Goal: Task Accomplishment & Management: Manage account settings

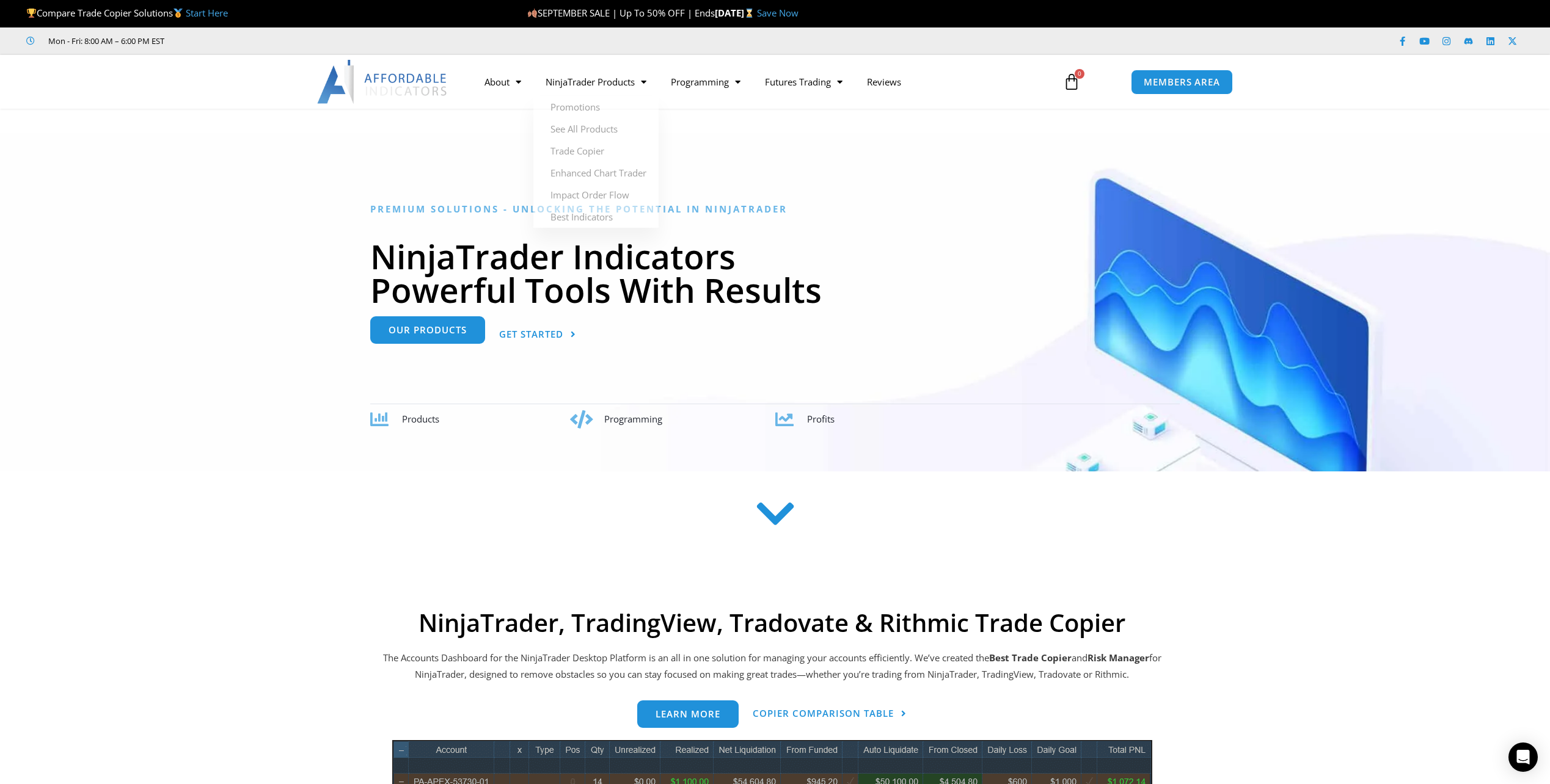
click at [417, 342] on link "Our Products" at bounding box center [428, 330] width 115 height 28
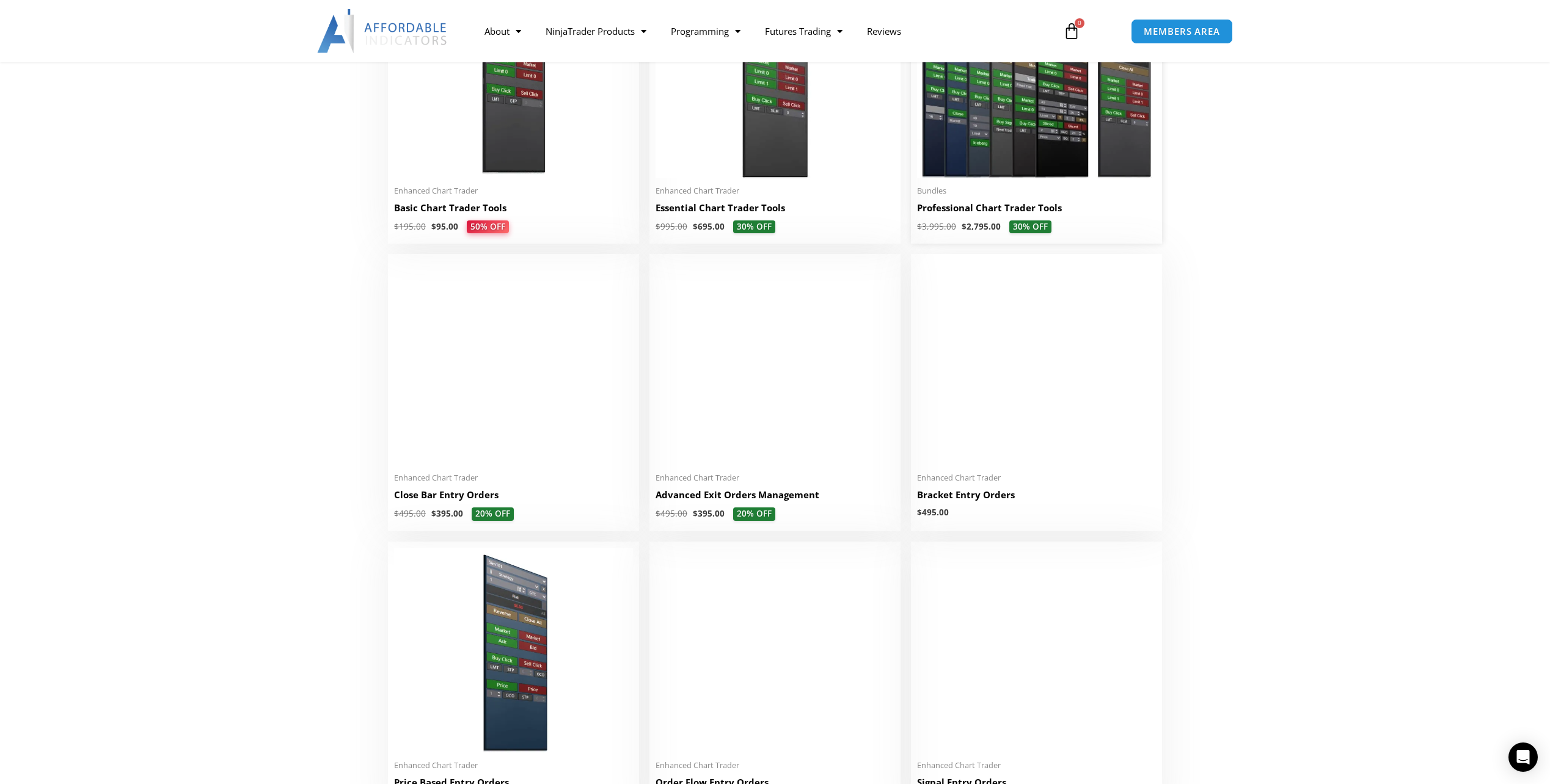
scroll to position [325, 0]
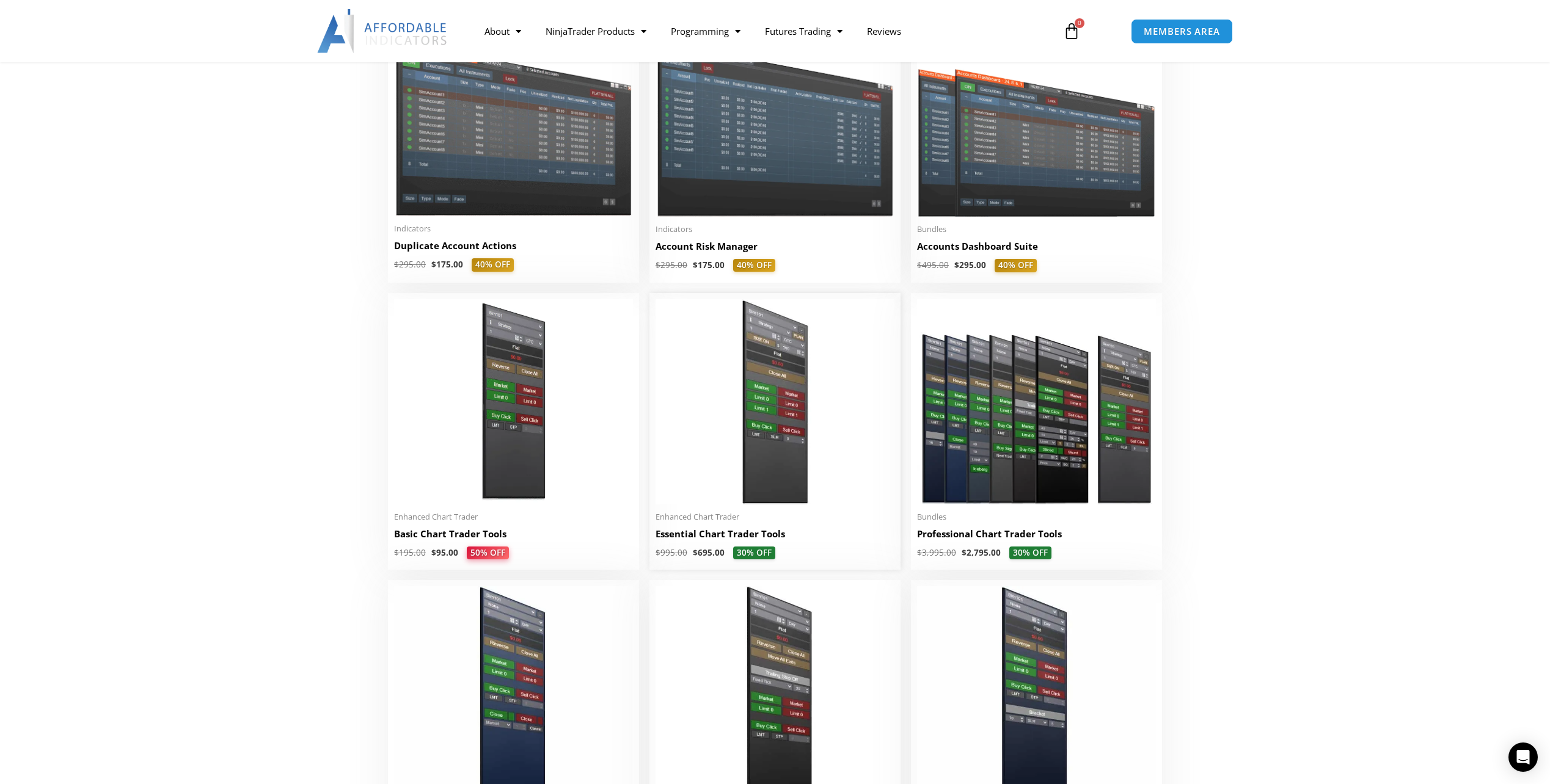
click at [774, 425] on img at bounding box center [775, 402] width 239 height 205
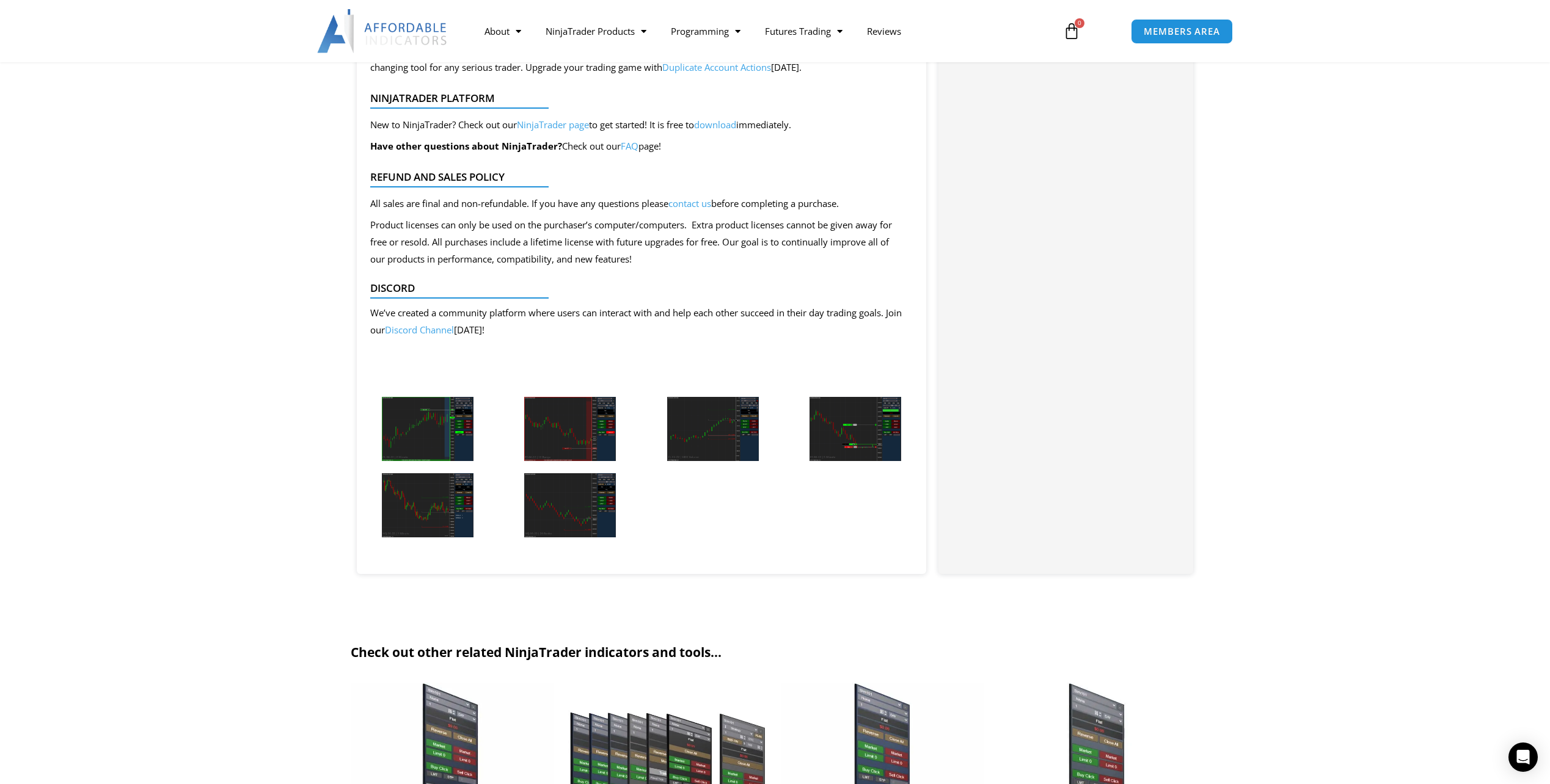
scroll to position [325, 0]
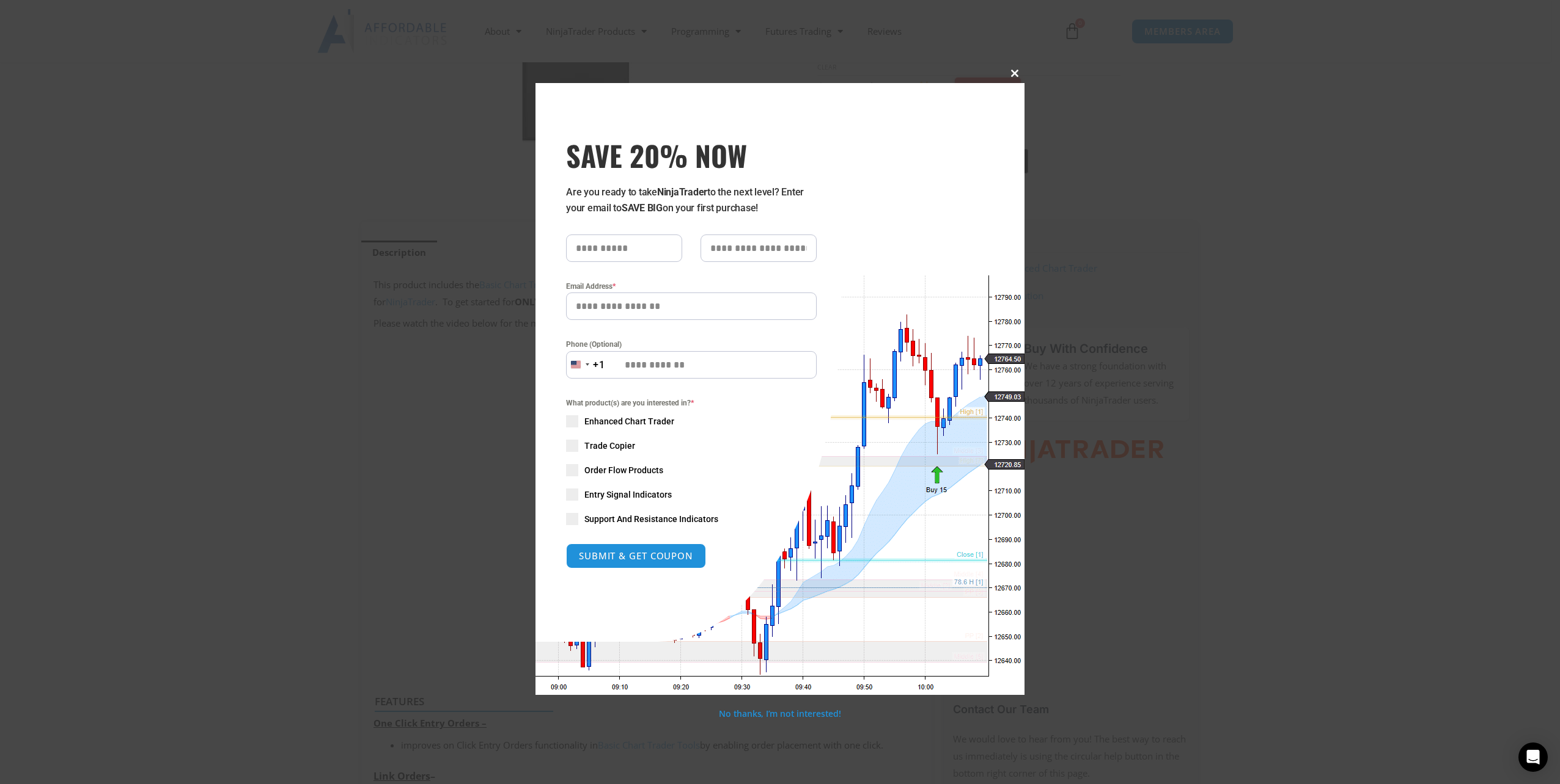
click at [1015, 72] on span "SAVE 20% NOW popup" at bounding box center [1014, 73] width 19 height 8
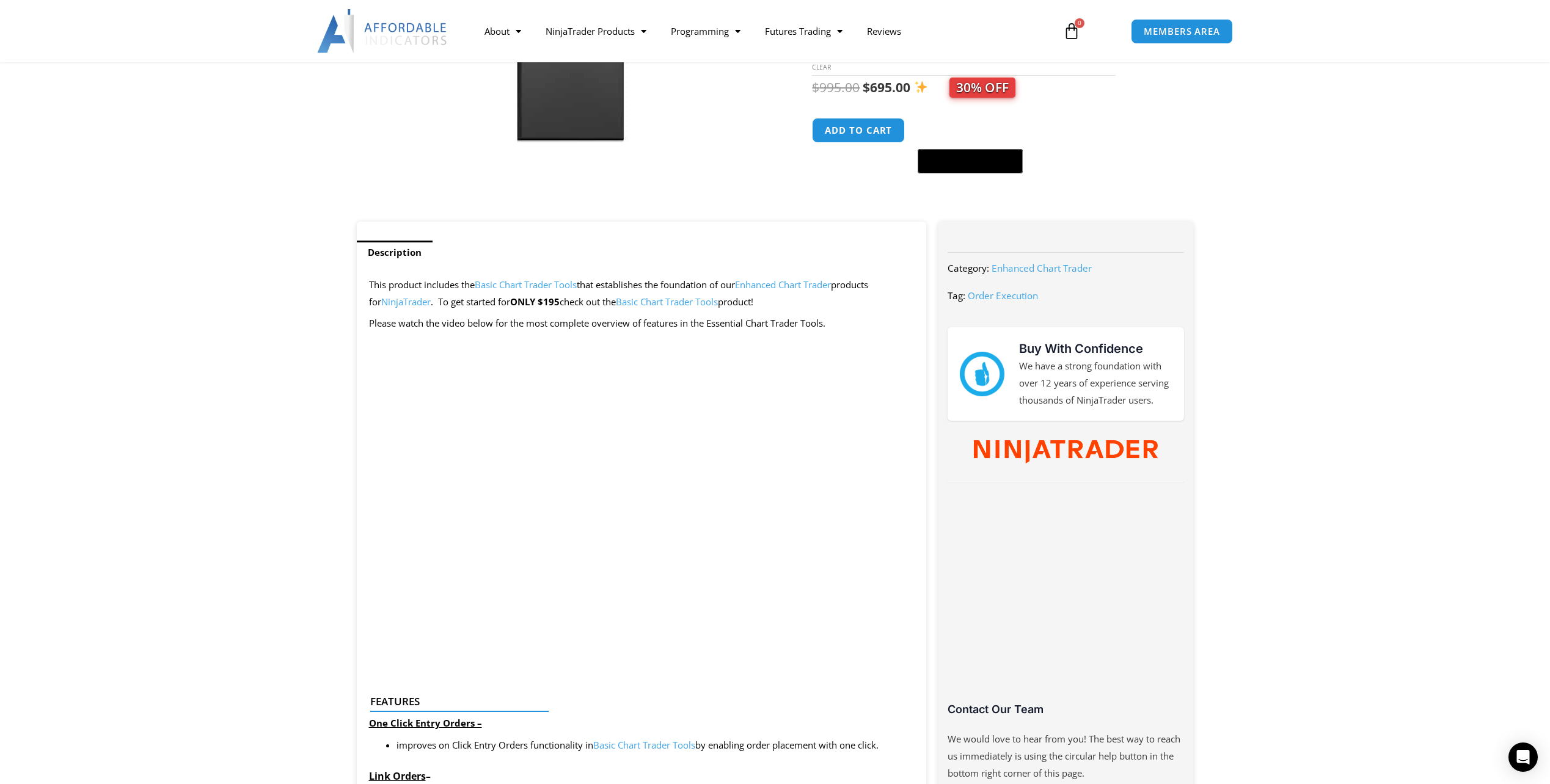
scroll to position [0, 0]
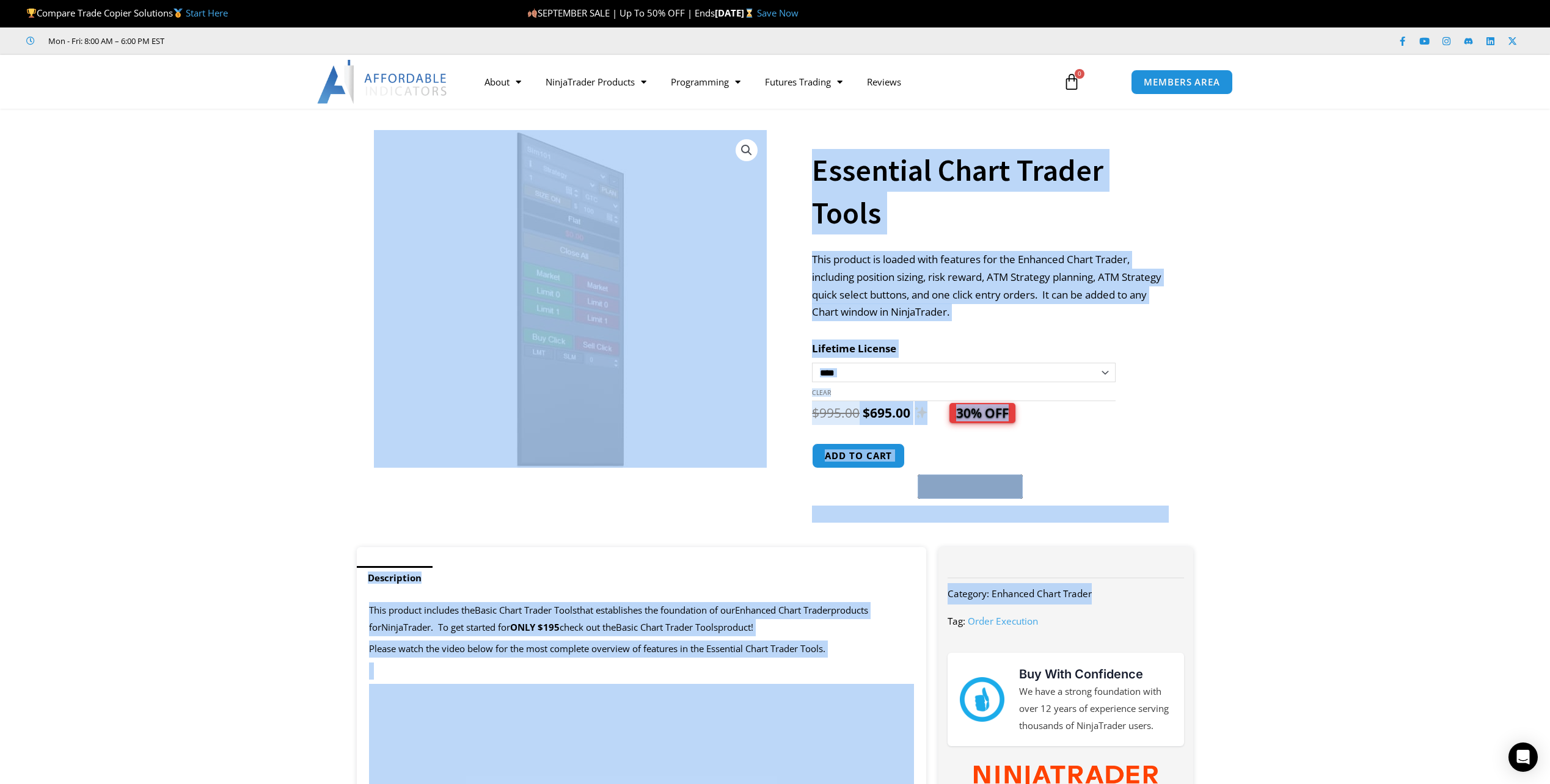
drag, startPoint x: 296, startPoint y: 122, endPoint x: 1394, endPoint y: 547, distance: 1177.4
copy div "**********"
click at [1206, 375] on section "**********" at bounding box center [775, 334] width 1550 height 426
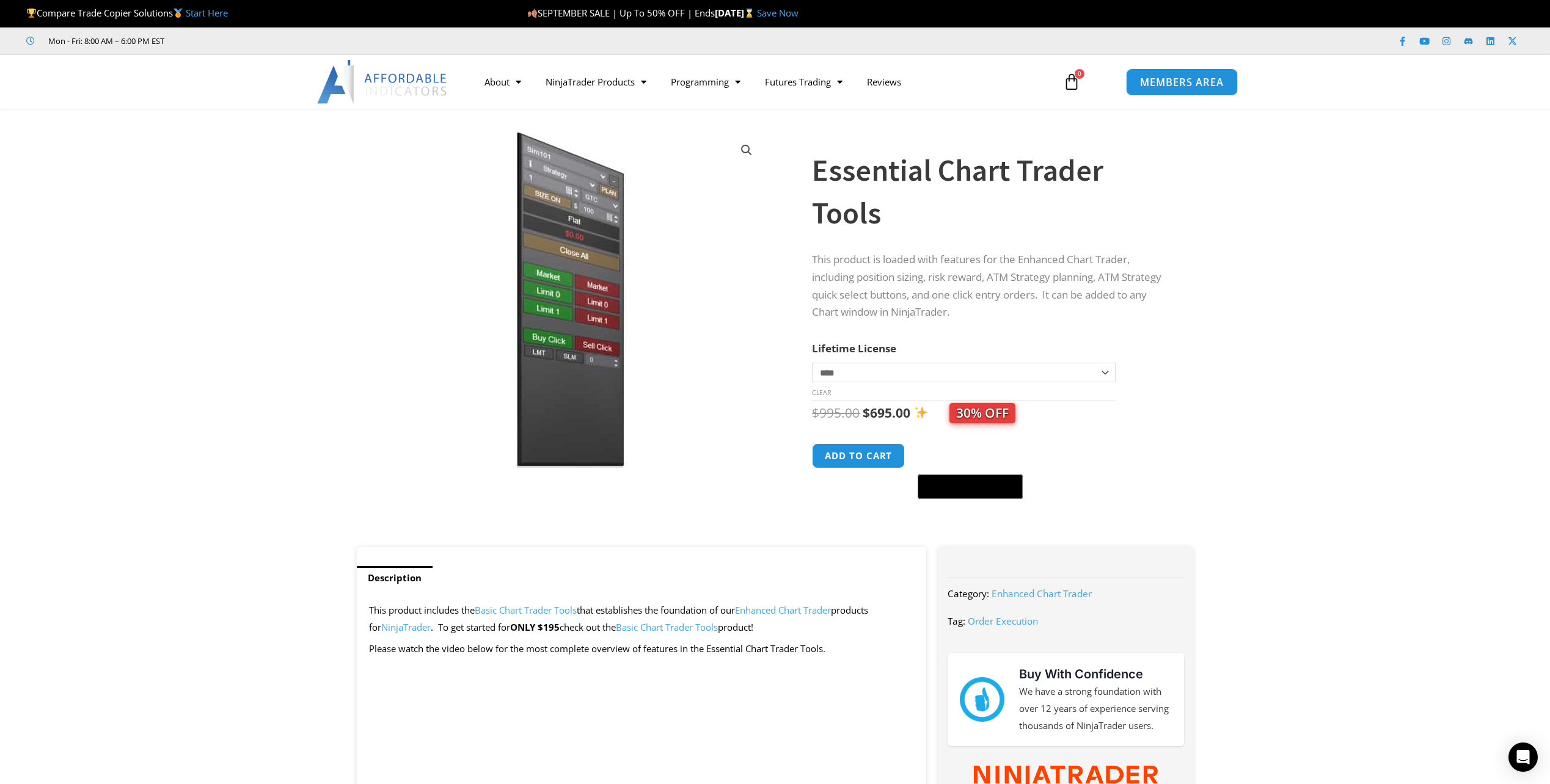
click at [1149, 82] on span "MEMBERS AREA" at bounding box center [1182, 82] width 83 height 10
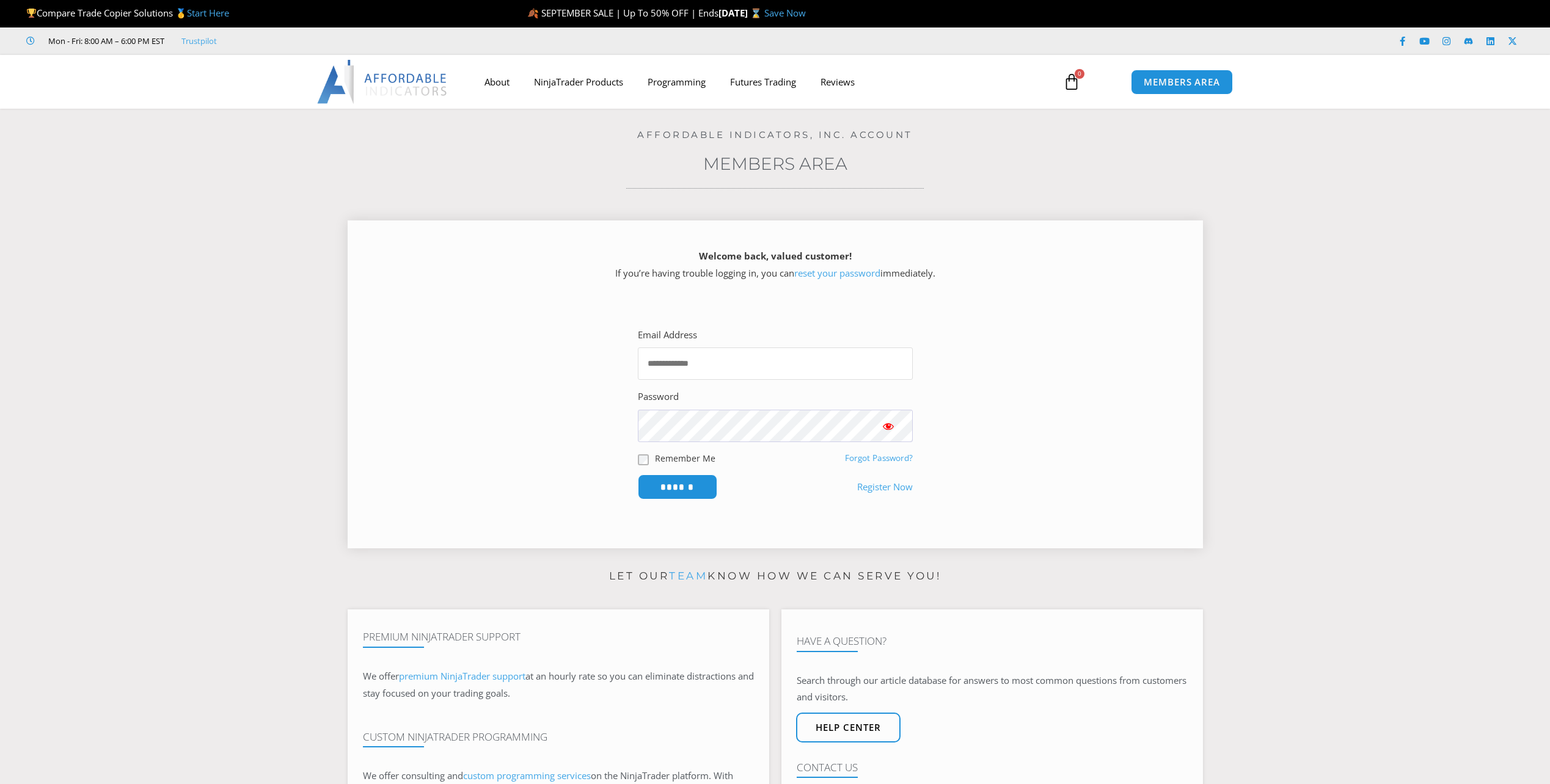
click at [737, 363] on input "Email Address" at bounding box center [775, 363] width 275 height 32
click at [736, 364] on input "Email Address" at bounding box center [775, 363] width 275 height 32
type input "**********"
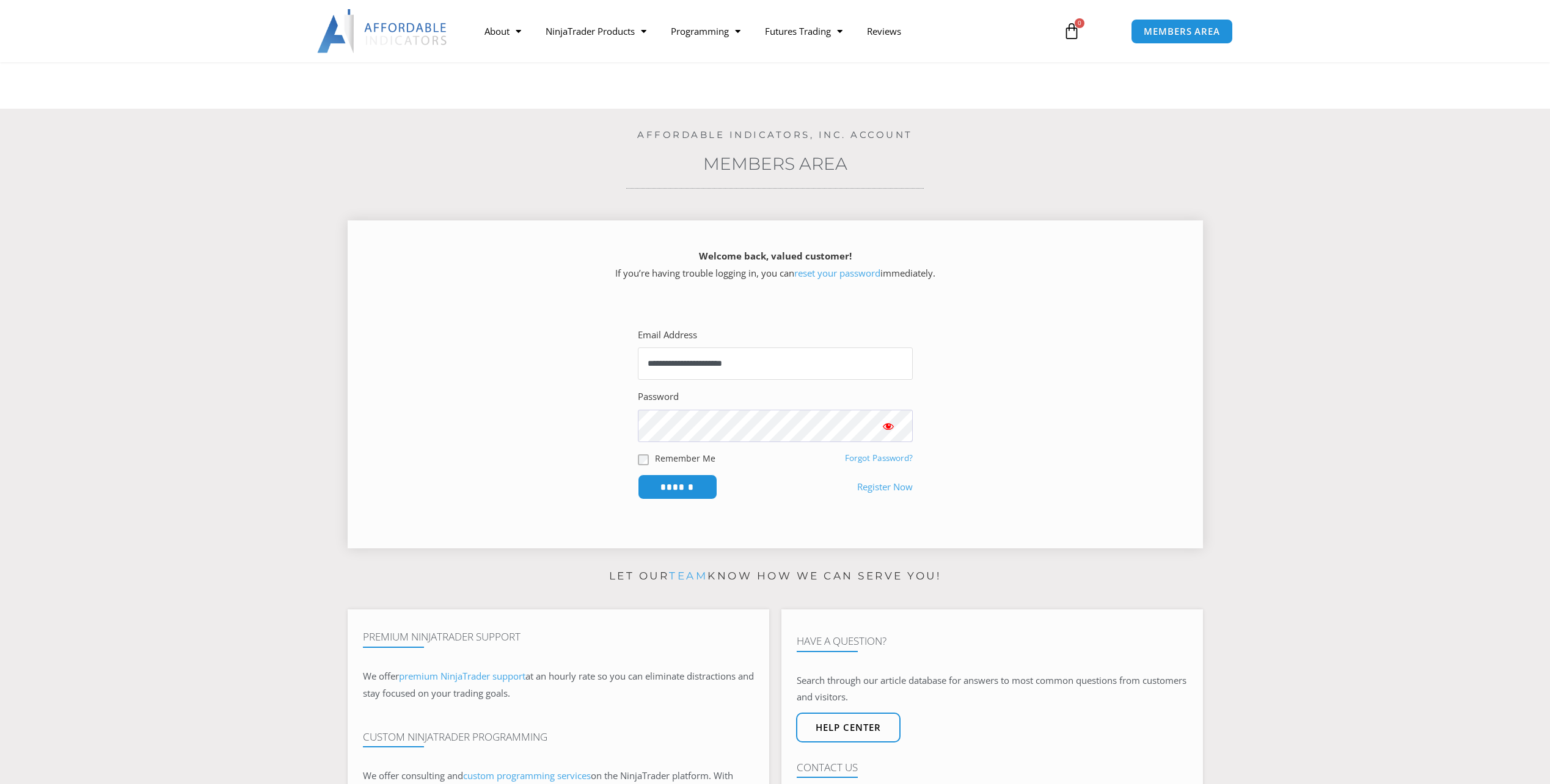
scroll to position [325, 0]
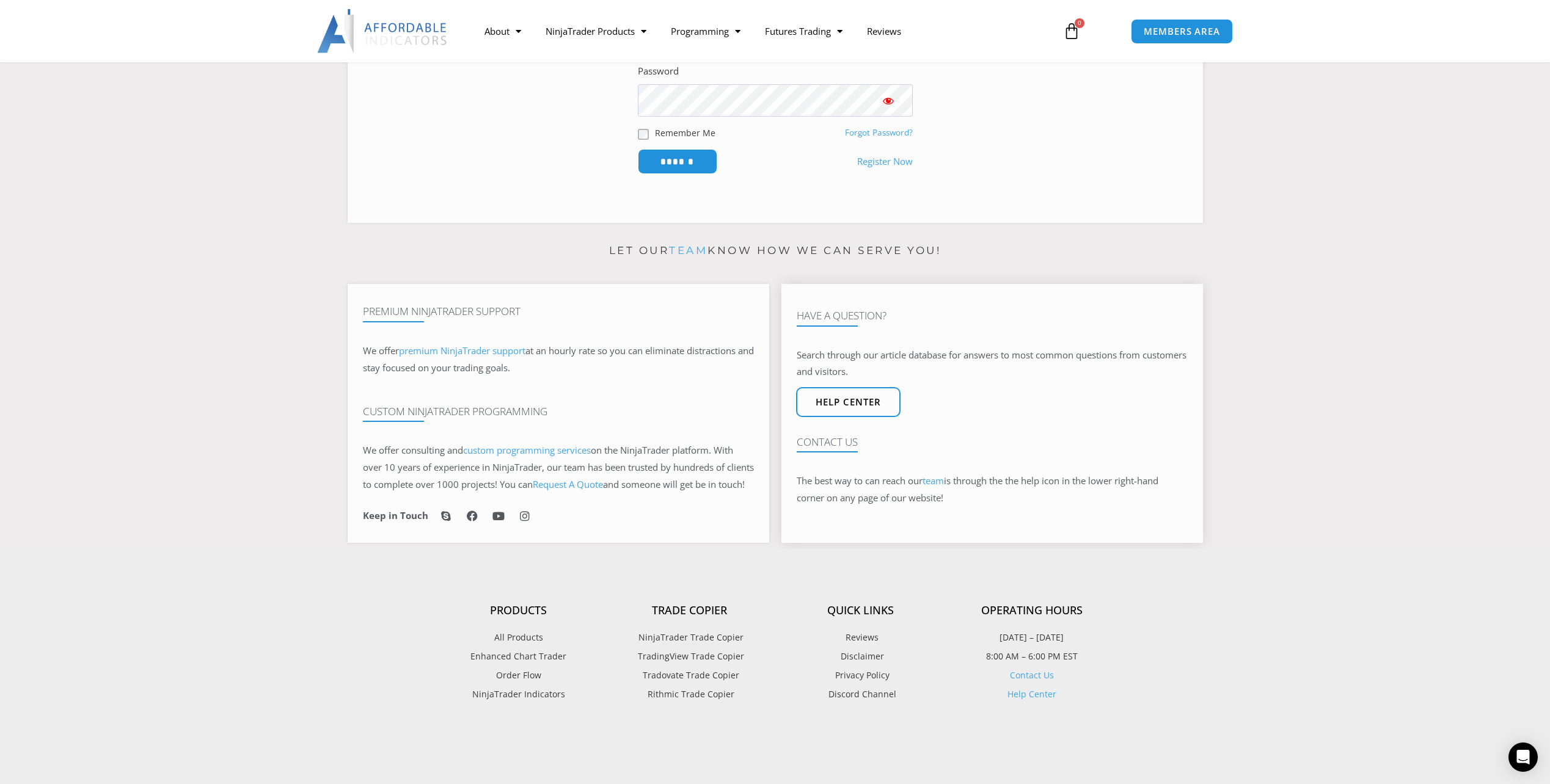
click at [841, 448] on h4 "Contact Us" at bounding box center [992, 443] width 391 height 12
click at [868, 419] on link "Help center" at bounding box center [848, 402] width 115 height 33
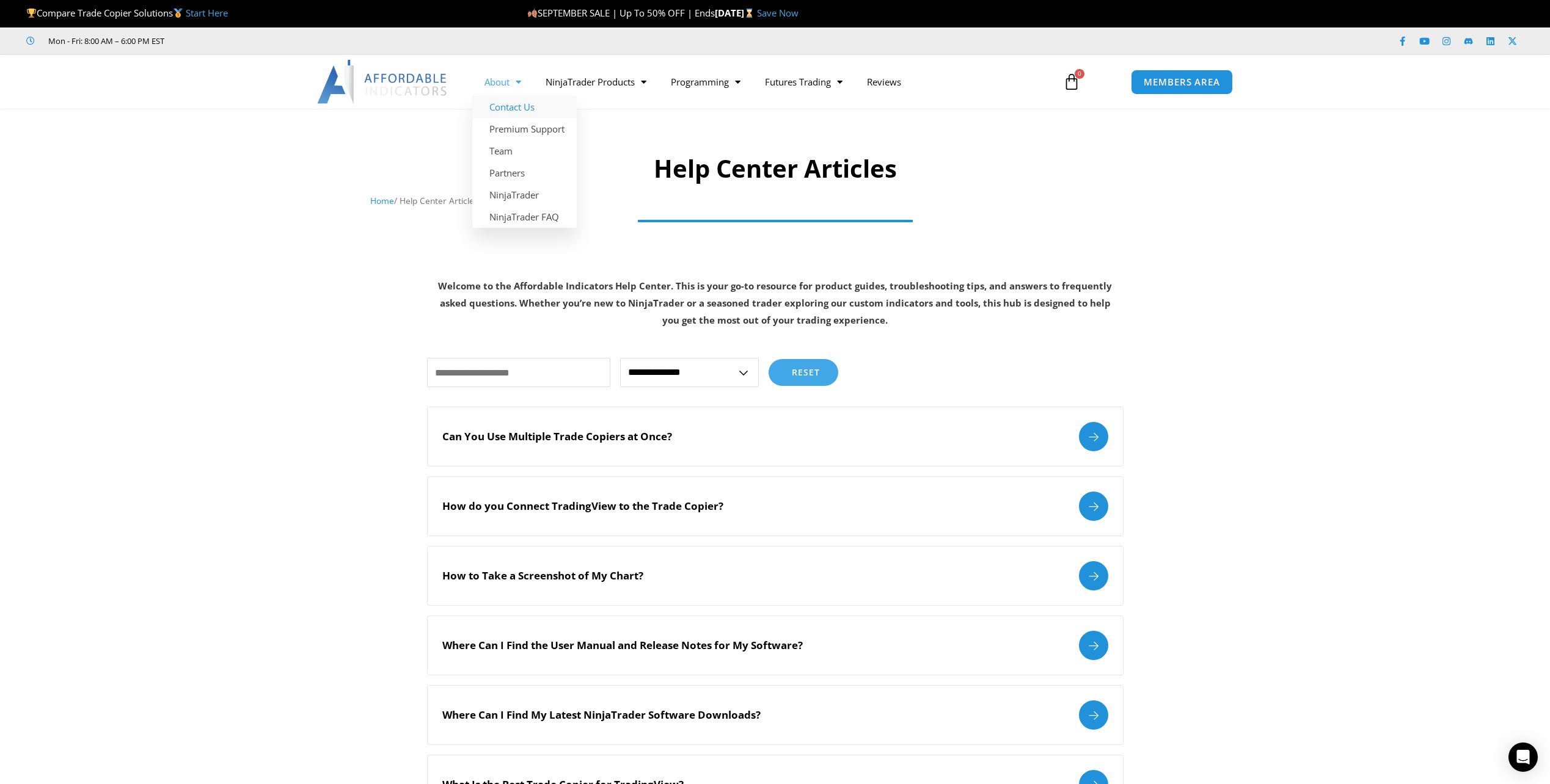
click at [510, 106] on link "Contact Us" at bounding box center [524, 107] width 104 height 22
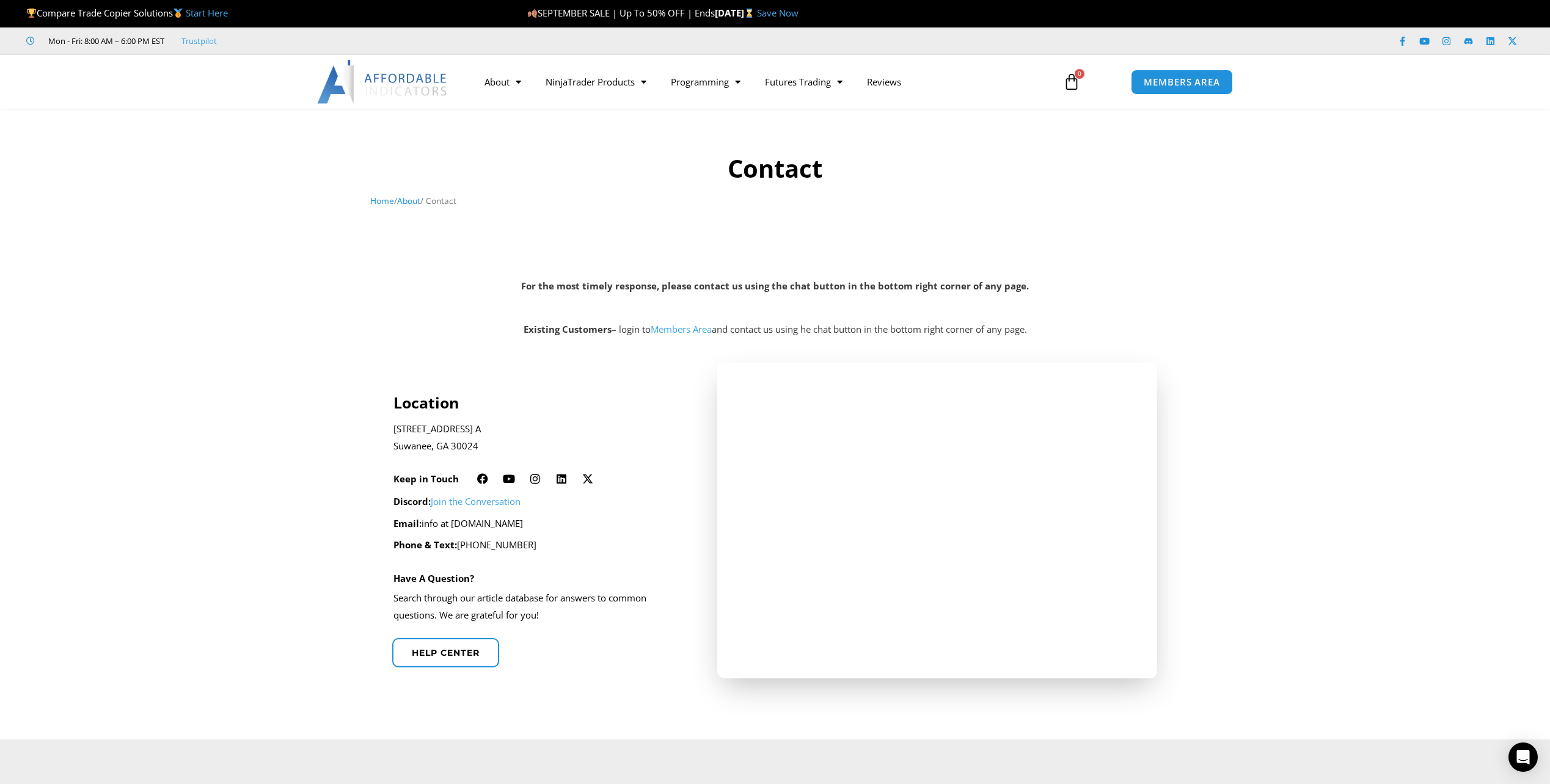
click at [678, 327] on link "Members Area" at bounding box center [681, 330] width 61 height 12
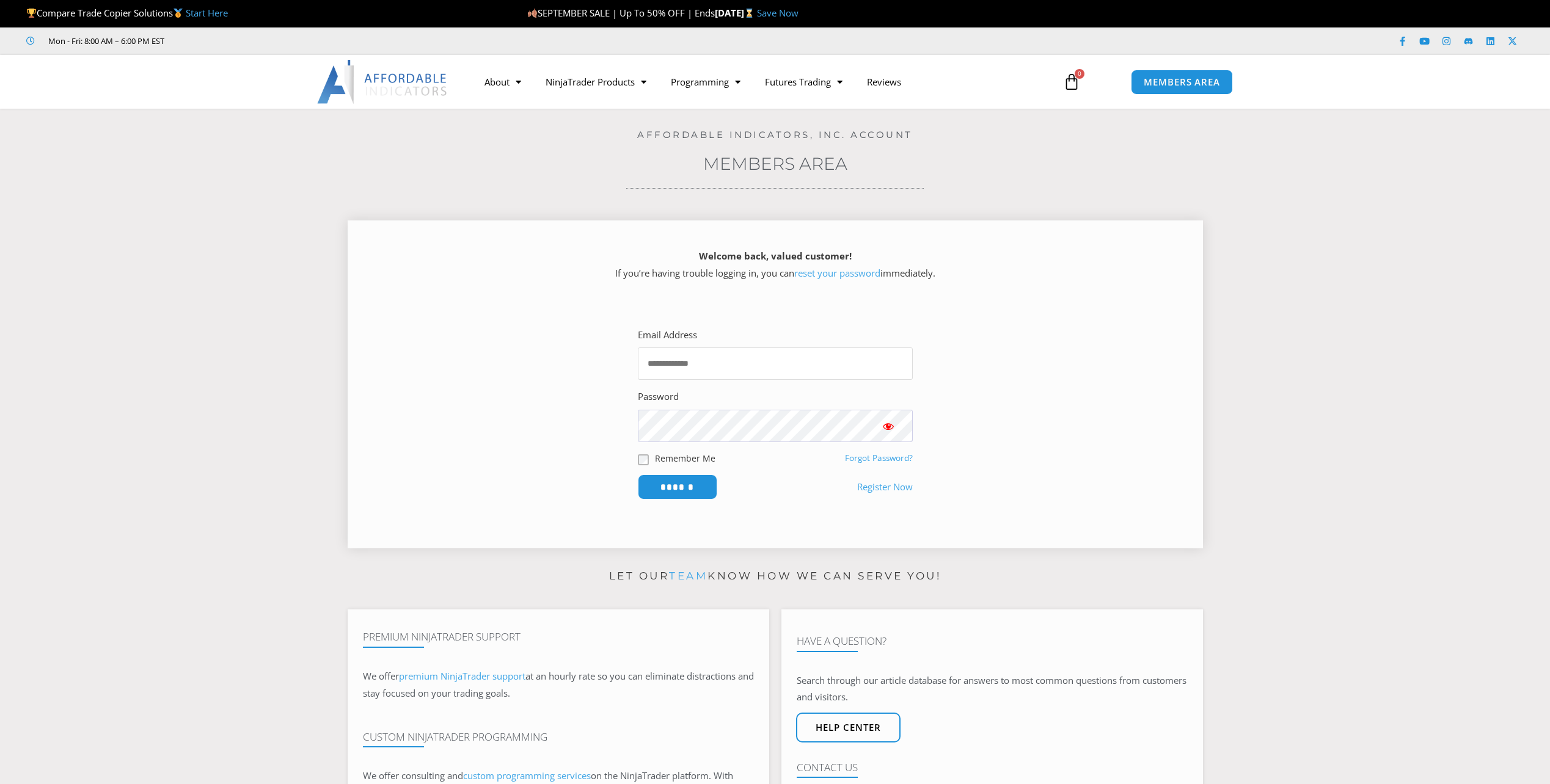
click at [753, 376] on input "Email Address" at bounding box center [775, 363] width 275 height 32
type input "**********"
click at [880, 456] on link "Forgot Password?" at bounding box center [879, 458] width 68 height 11
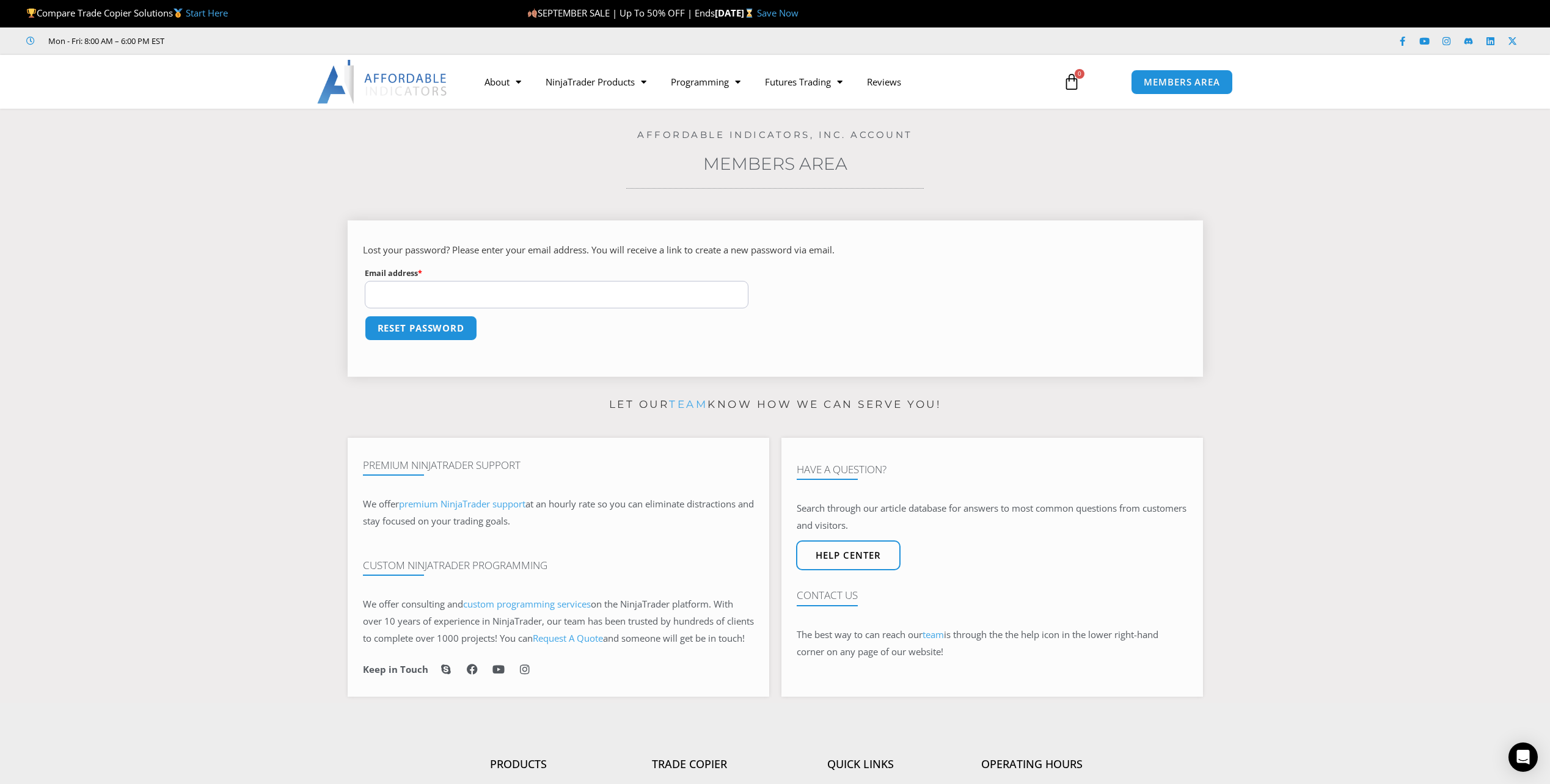
click at [433, 293] on input "Email address * Required" at bounding box center [557, 295] width 384 height 28
type input "**********"
click at [400, 330] on button "Reset password" at bounding box center [421, 328] width 119 height 26
click at [341, 296] on section "Enter your new password in the form below, and click Save. New password * Requi…" at bounding box center [775, 294] width 1489 height 184
click at [372, 326] on button "Save" at bounding box center [389, 328] width 52 height 26
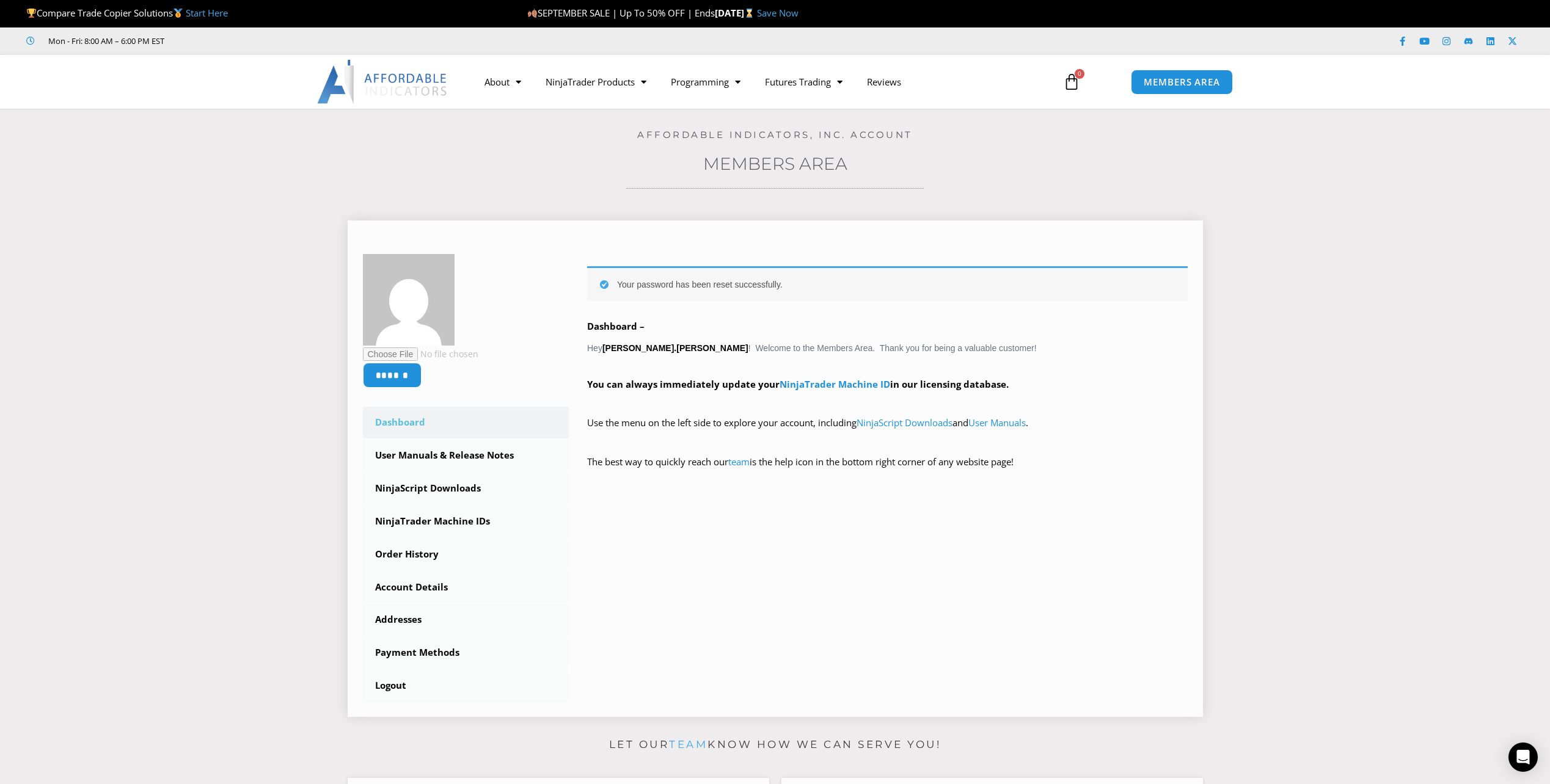
click at [670, 335] on p "Dashboard –" at bounding box center [887, 327] width 601 height 17
drag, startPoint x: 659, startPoint y: 348, endPoint x: 605, endPoint y: 348, distance: 54.0
click at [605, 348] on strong "[PERSON_NAME].[PERSON_NAME]" at bounding box center [675, 348] width 146 height 10
copy strong "arnold.shapiro"
click at [440, 490] on link "NinjaScript Downloads" at bounding box center [466, 489] width 206 height 32
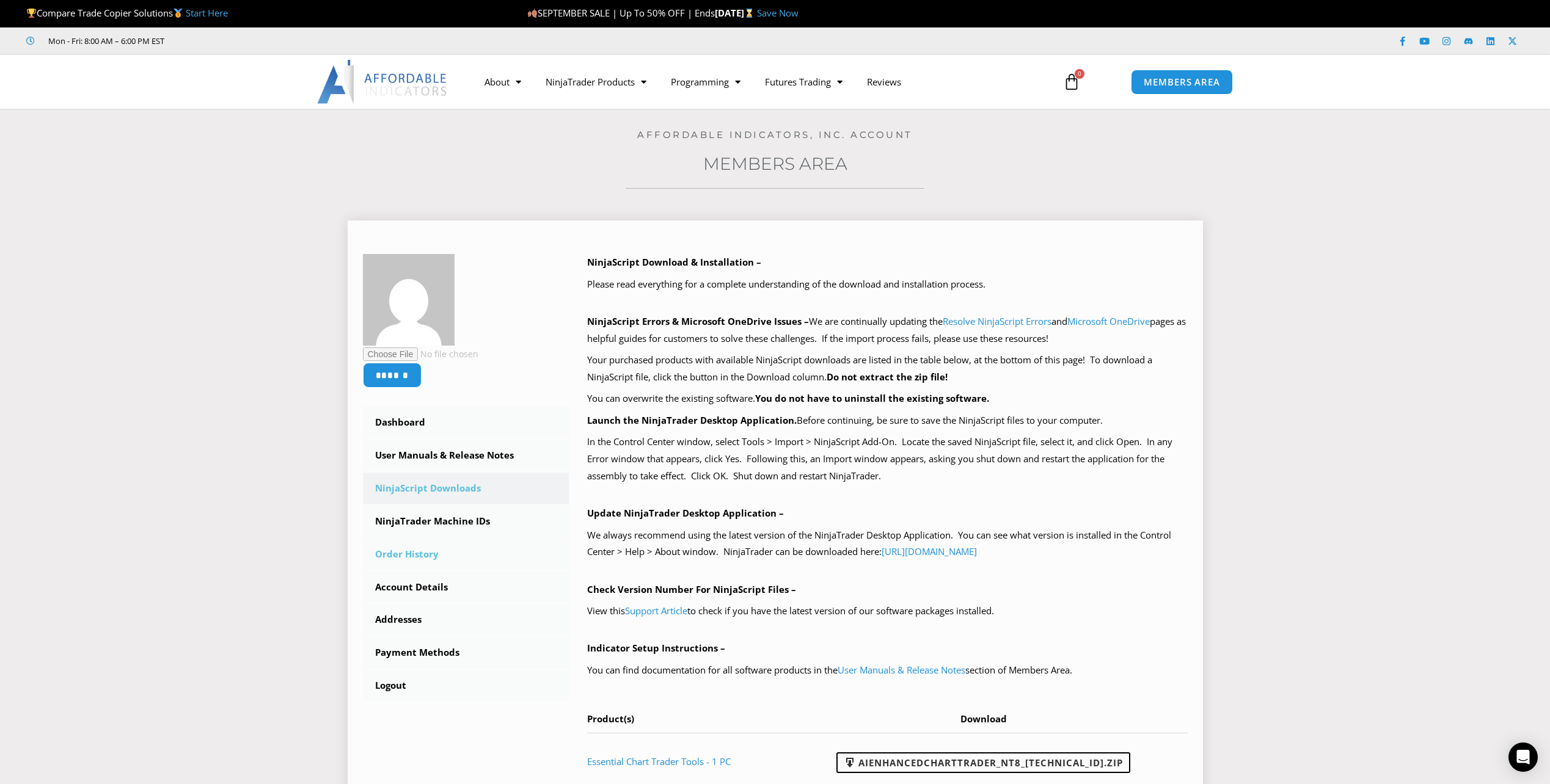
click at [421, 549] on link "Order History" at bounding box center [466, 554] width 206 height 32
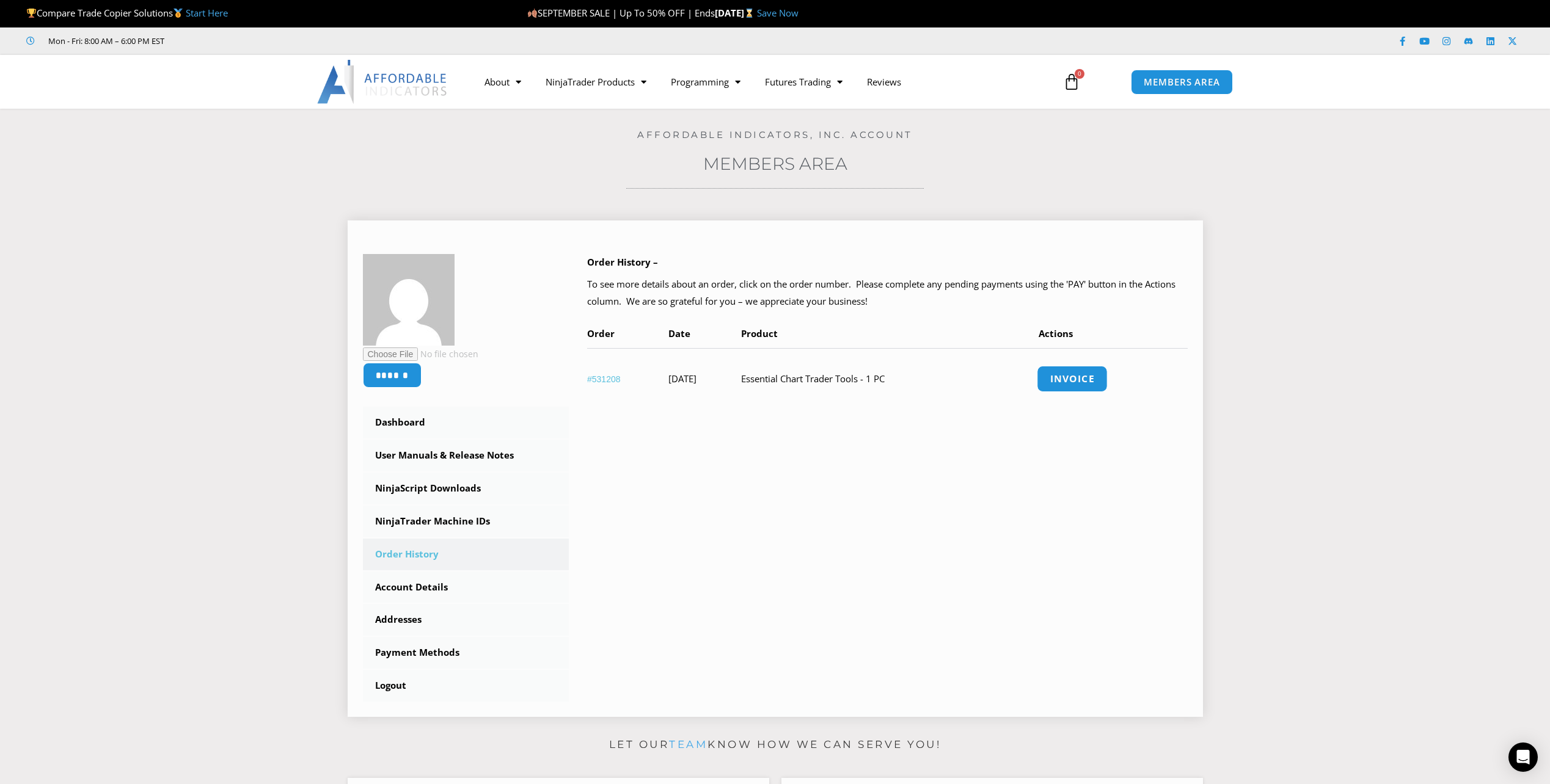
click at [1075, 381] on link "Invoice" at bounding box center [1072, 379] width 71 height 26
click at [426, 479] on link "NinjaScript Downloads" at bounding box center [466, 489] width 206 height 32
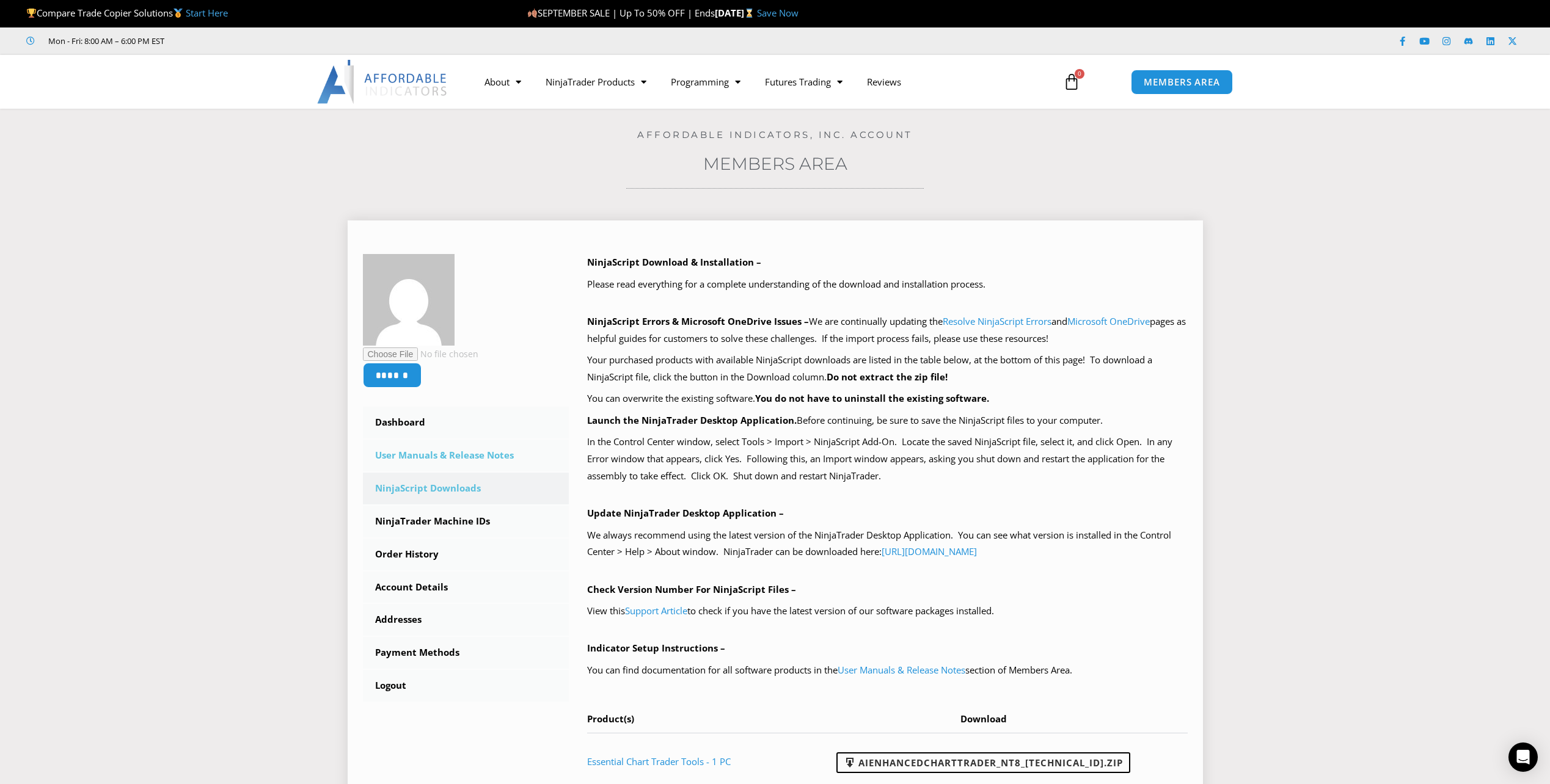
click at [465, 457] on link "User Manuals & Release Notes" at bounding box center [466, 456] width 206 height 32
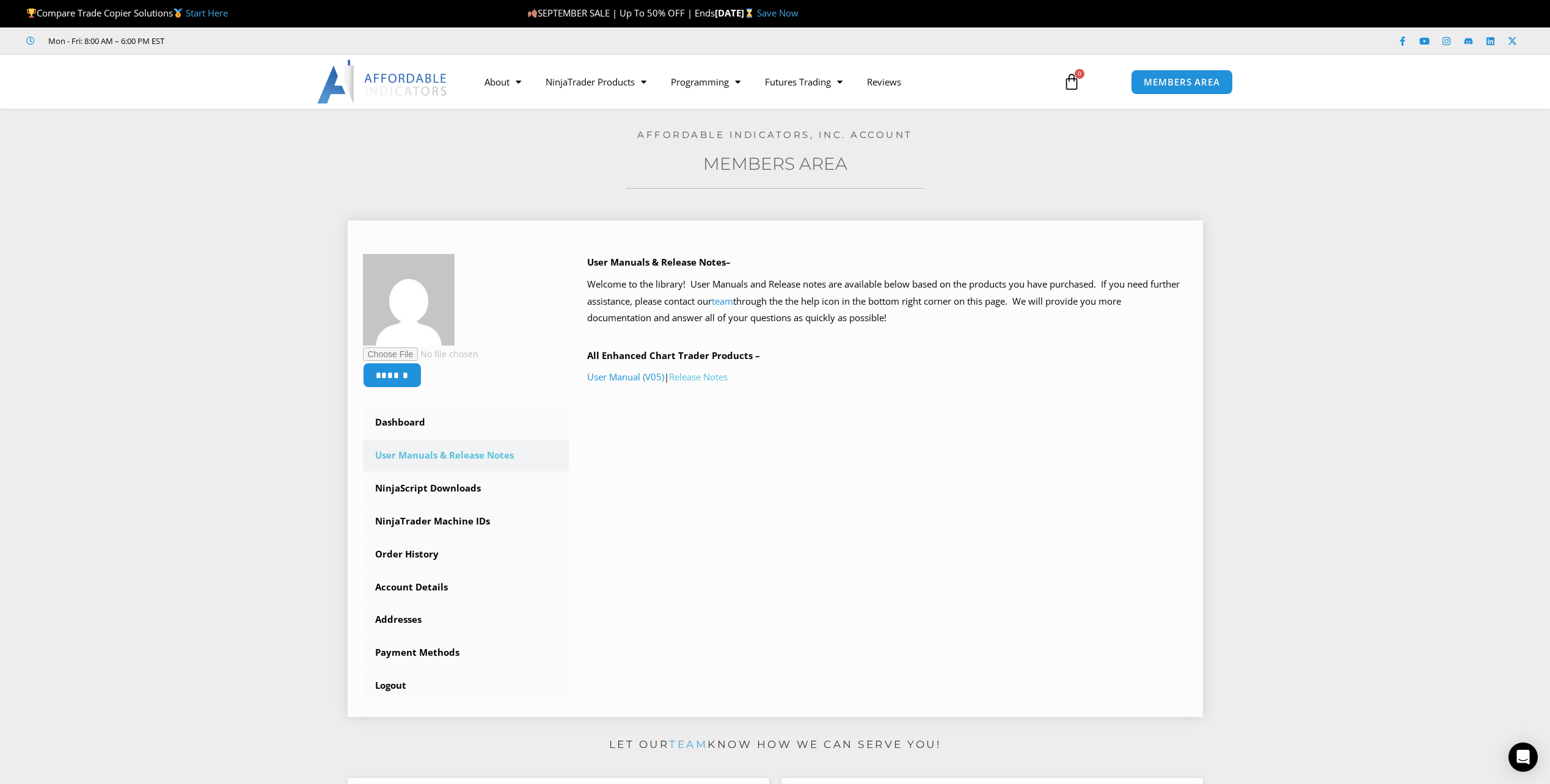
click at [701, 375] on link "Release Notes" at bounding box center [698, 377] width 59 height 12
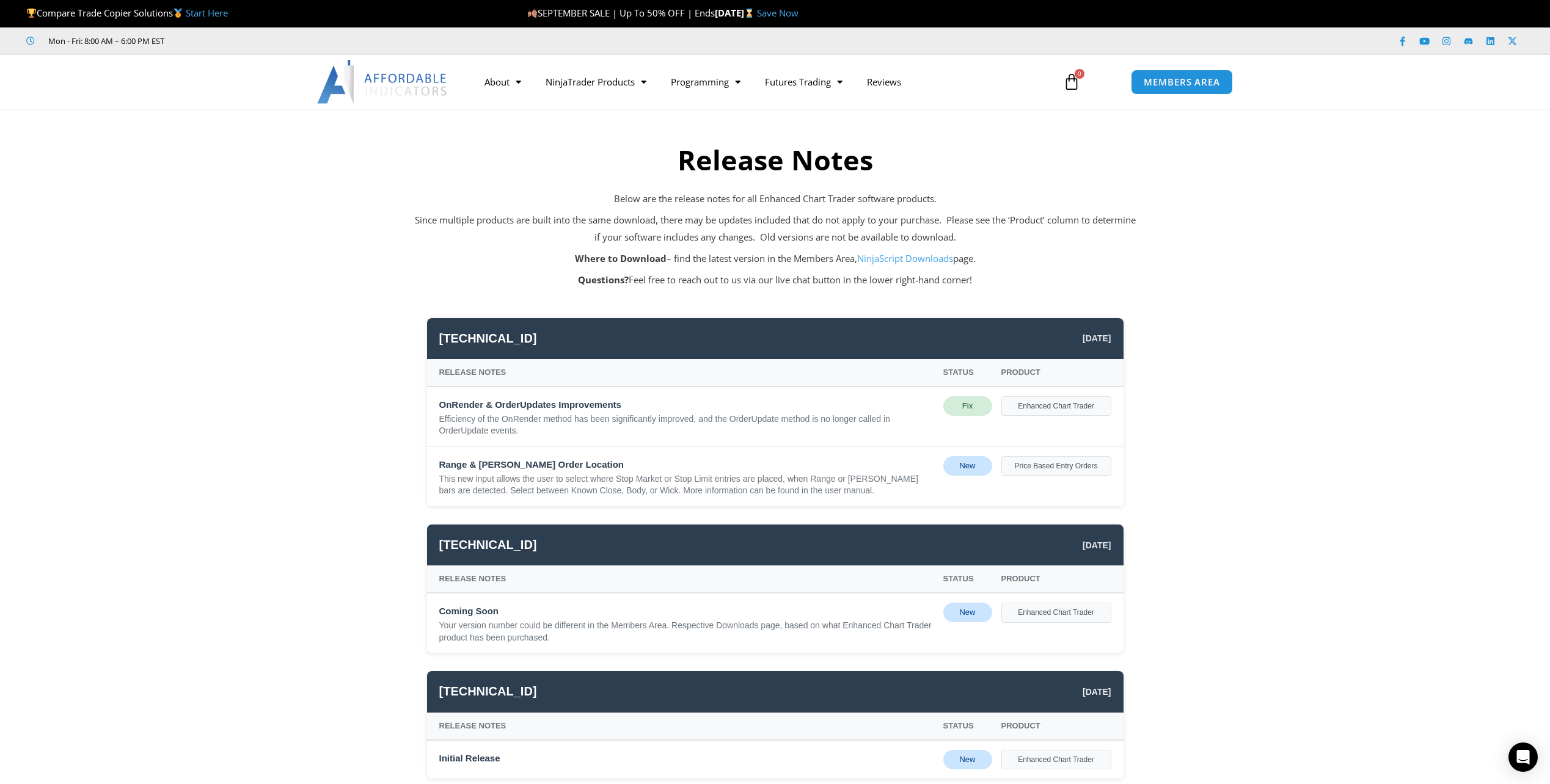
click at [977, 408] on div "Fix" at bounding box center [968, 406] width 49 height 19
